Goal: Task Accomplishment & Management: Complete application form

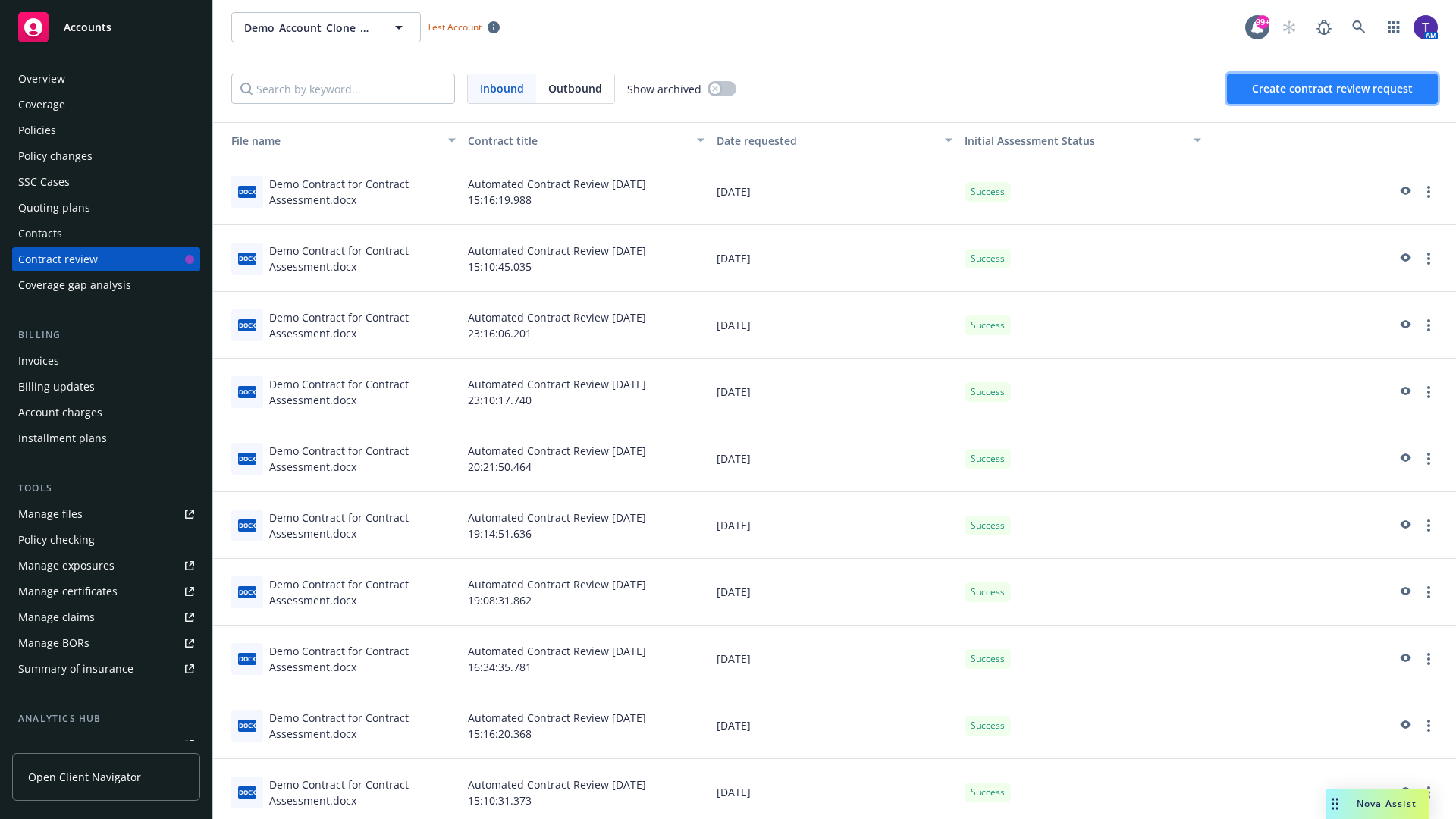
click at [1333, 89] on span "Create contract review request" at bounding box center [1332, 88] width 161 height 14
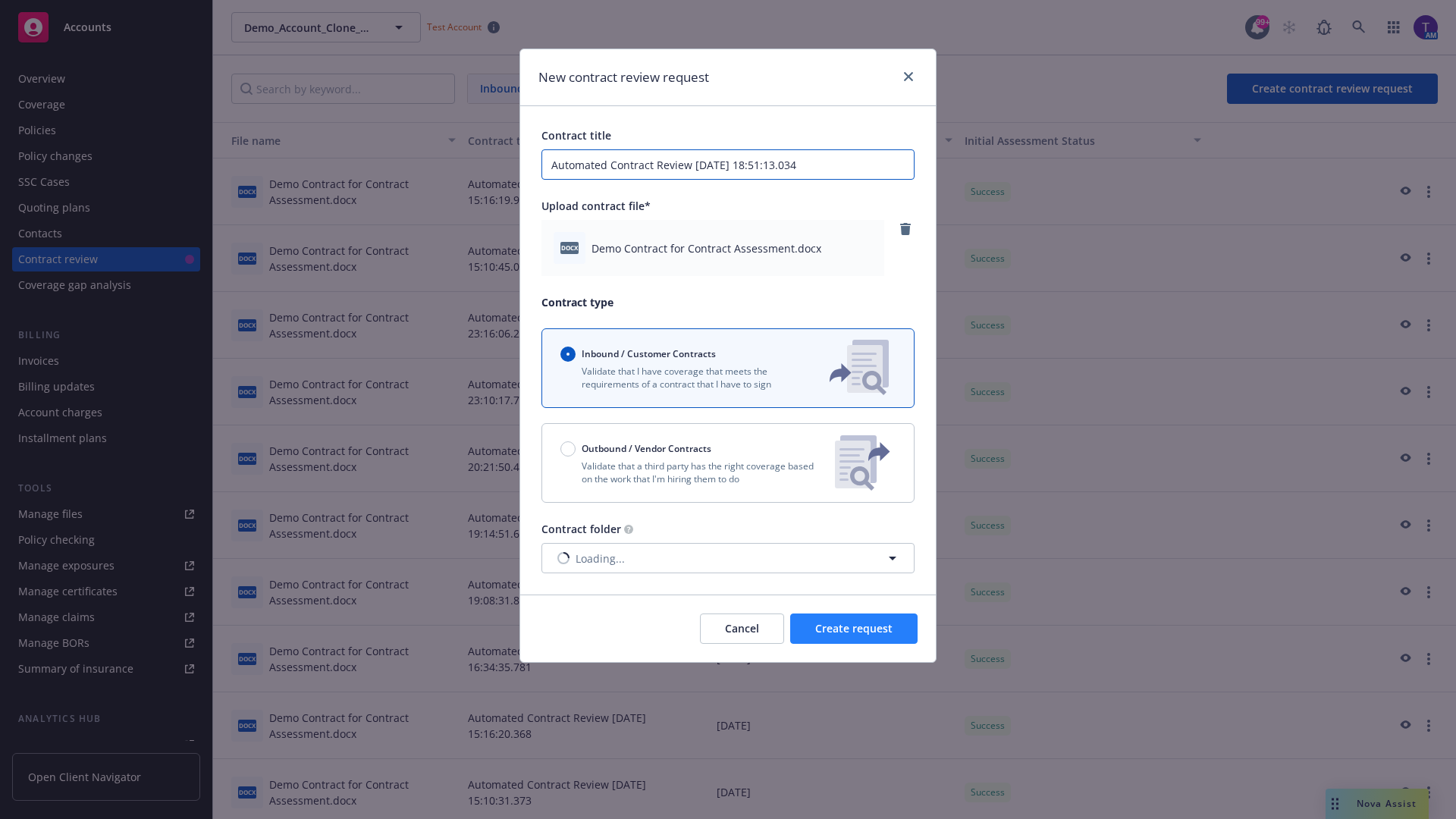
type input "Automated Contract Review [DATE] 18:51:13.034"
click at [854, 629] on span "Create request" at bounding box center [853, 628] width 77 height 14
